Goal: Task Accomplishment & Management: Use online tool/utility

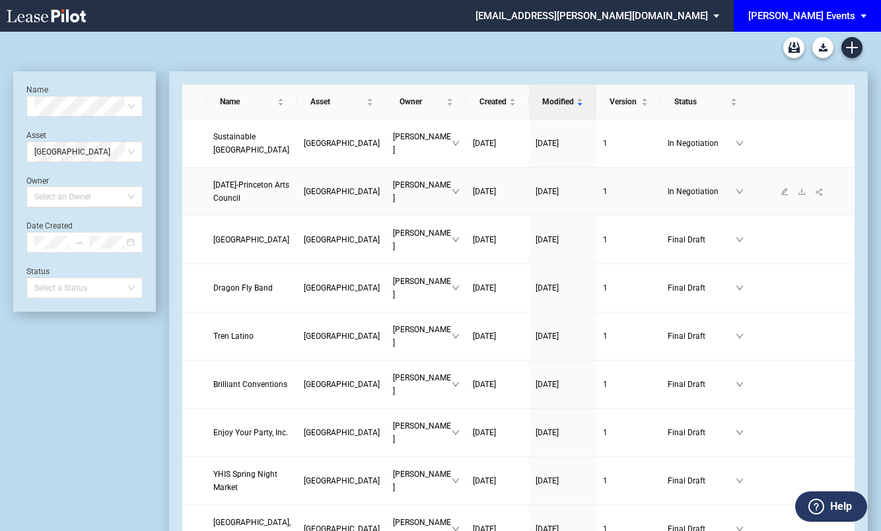
click at [236, 205] on link "[DATE]-Princeton Arts Council" at bounding box center [251, 191] width 77 height 26
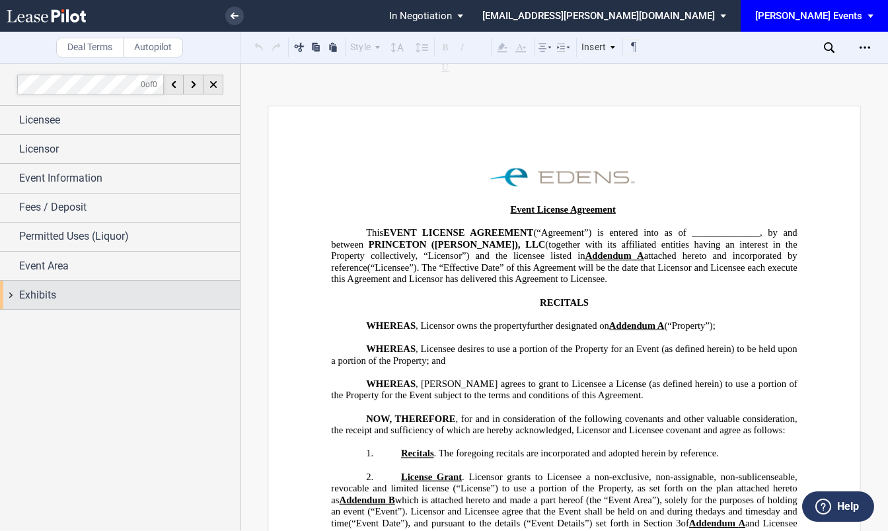
click at [185, 290] on div "Exhibits" at bounding box center [129, 295] width 221 height 16
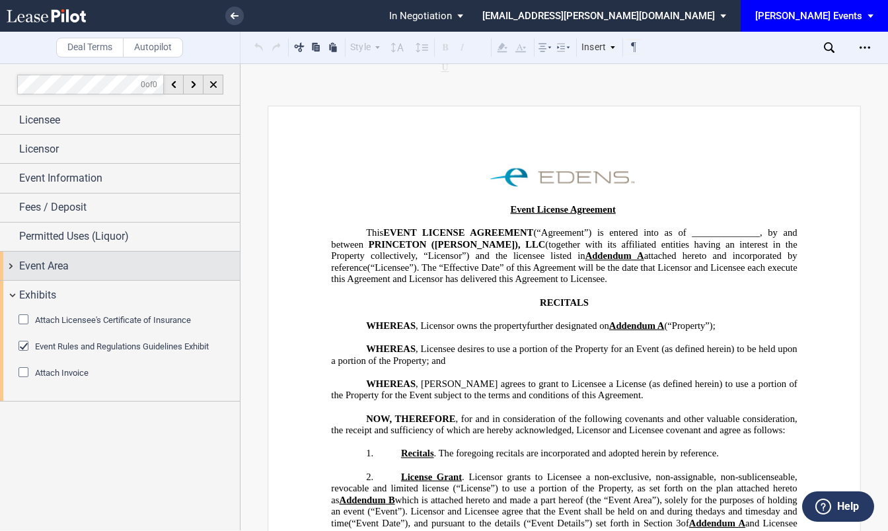
click at [184, 273] on div "Event Area" at bounding box center [120, 266] width 240 height 28
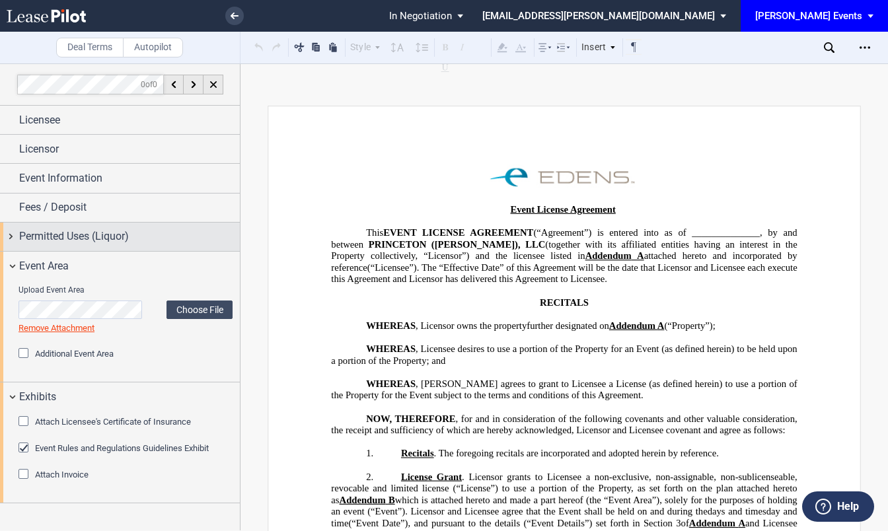
click at [201, 240] on div "Permitted Uses (Liquor)" at bounding box center [129, 236] width 221 height 16
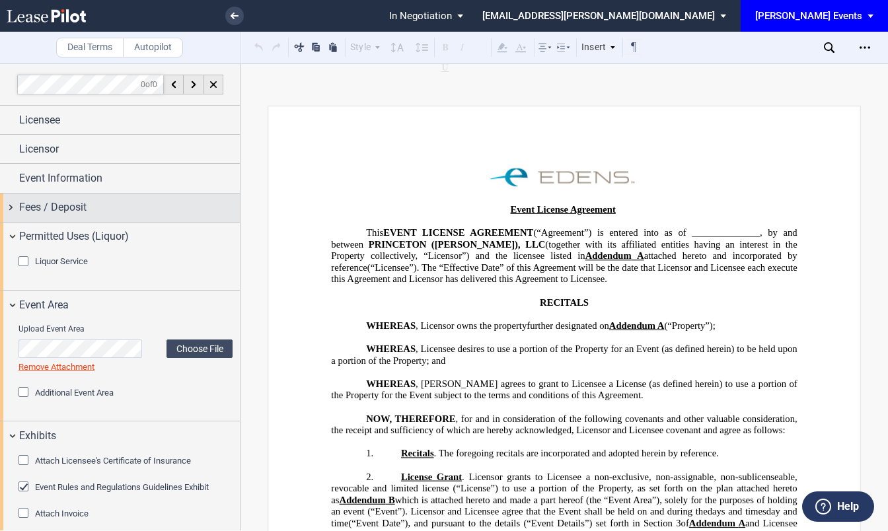
click at [199, 208] on div "Fees / Deposit" at bounding box center [129, 207] width 221 height 16
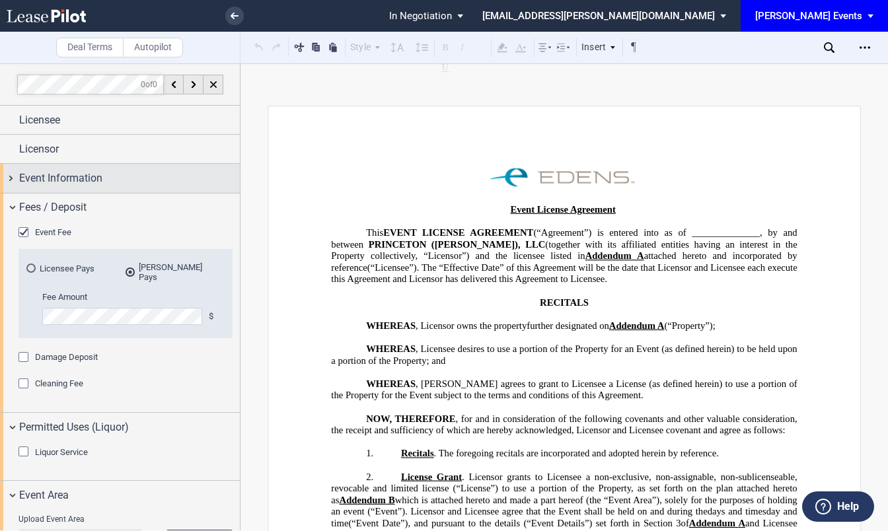
click at [200, 188] on div "Event Information" at bounding box center [120, 178] width 240 height 28
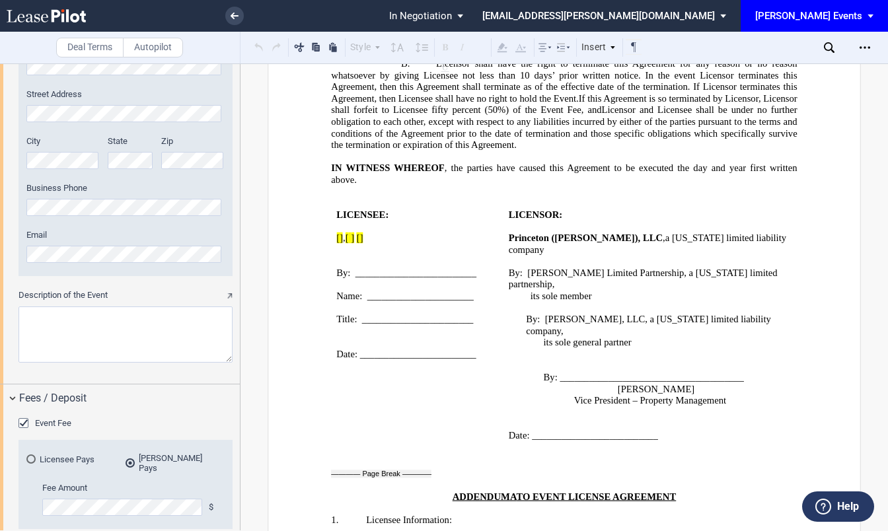
scroll to position [2081, 0]
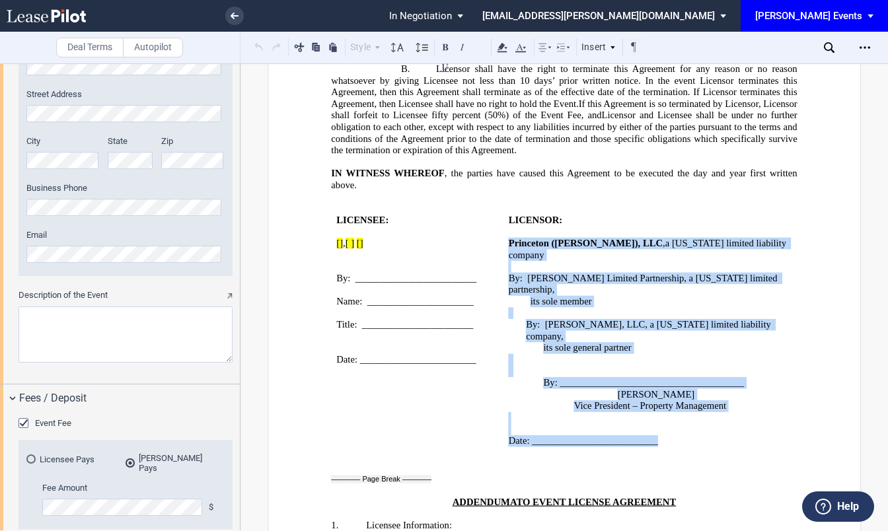
drag, startPoint x: 503, startPoint y: 164, endPoint x: 759, endPoint y: 324, distance: 301.1
click at [759, 324] on td "﻿ LICENSOR: ﻿ Princeton (EDENS), LLC , a South Carolina limited liability compa…" at bounding box center [650, 331] width 295 height 256
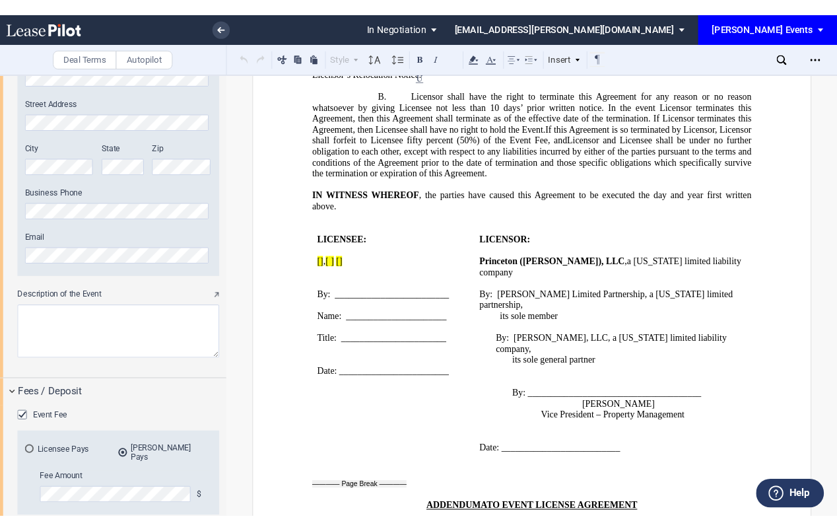
scroll to position [2052, 0]
